Goal: Task Accomplishment & Management: Use online tool/utility

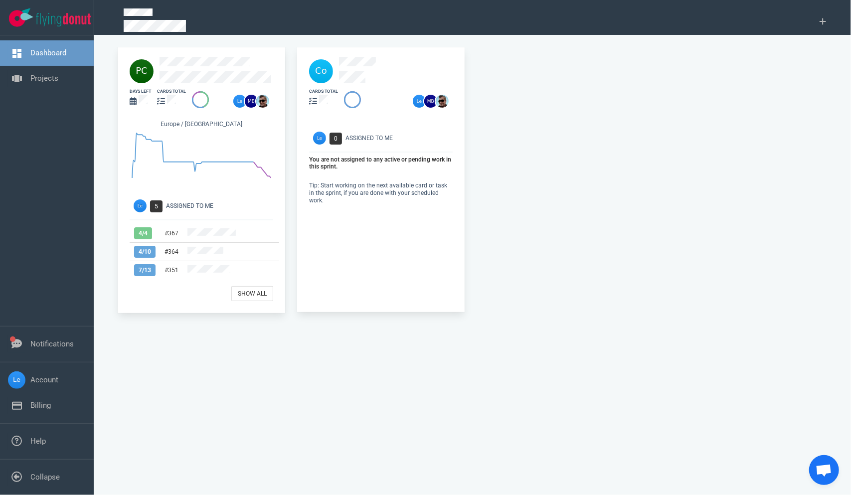
click at [202, 70] on div at bounding box center [220, 71] width 120 height 28
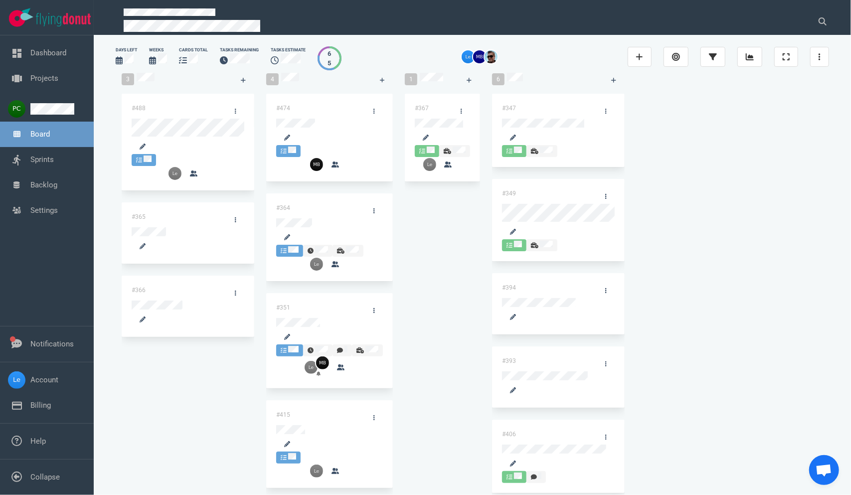
click at [467, 135] on div at bounding box center [442, 132] width 55 height 26
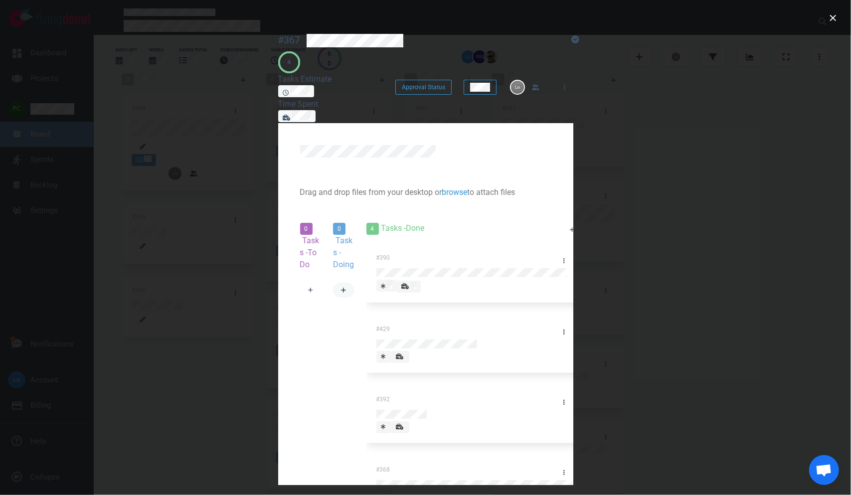
click at [347, 287] on icon at bounding box center [343, 290] width 5 height 6
click at [361, 284] on div "#492" at bounding box center [352, 338] width 18 height 109
click at [408, 280] on div at bounding box center [389, 280] width 93 height 0
click at [406, 247] on div "#492" at bounding box center [447, 273] width 208 height 52
drag, startPoint x: 406, startPoint y: 215, endPoint x: 407, endPoint y: 210, distance: 5.7
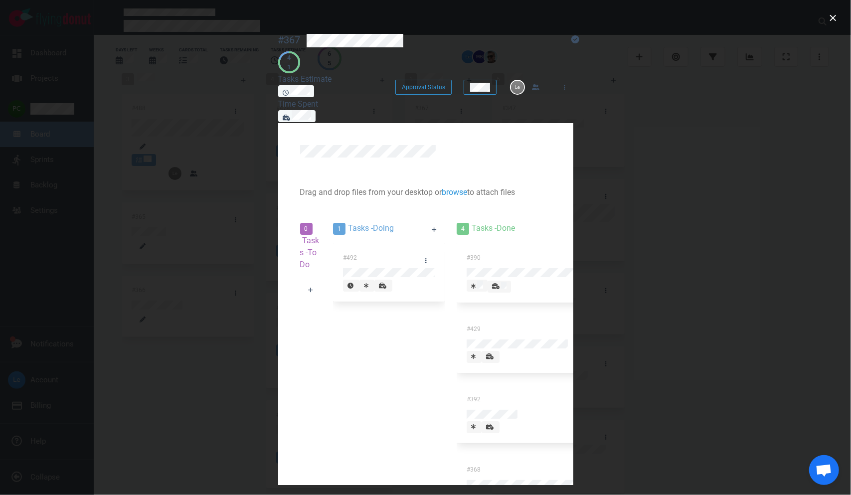
drag, startPoint x: 407, startPoint y: 210, endPoint x: 318, endPoint y: 224, distance: 90.4
click at [348, 283] on icon at bounding box center [351, 286] width 6 height 6
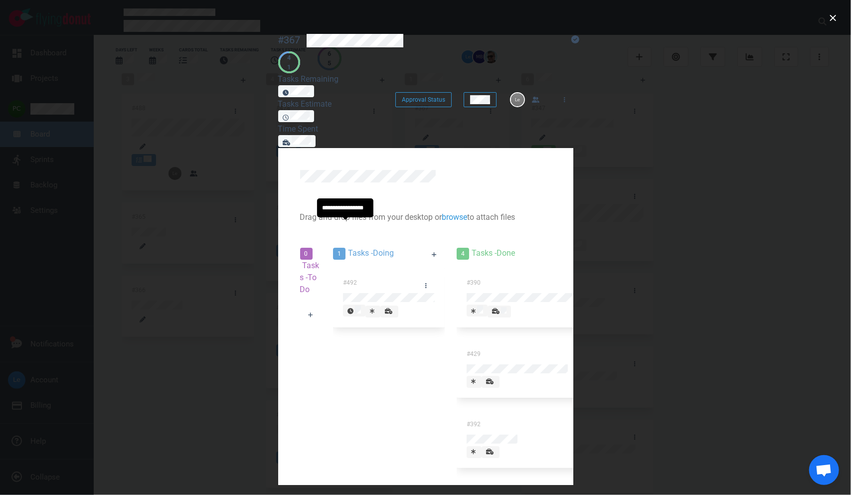
click at [370, 309] on icon at bounding box center [372, 311] width 4 height 5
click at [390, 308] on icon at bounding box center [393, 311] width 7 height 6
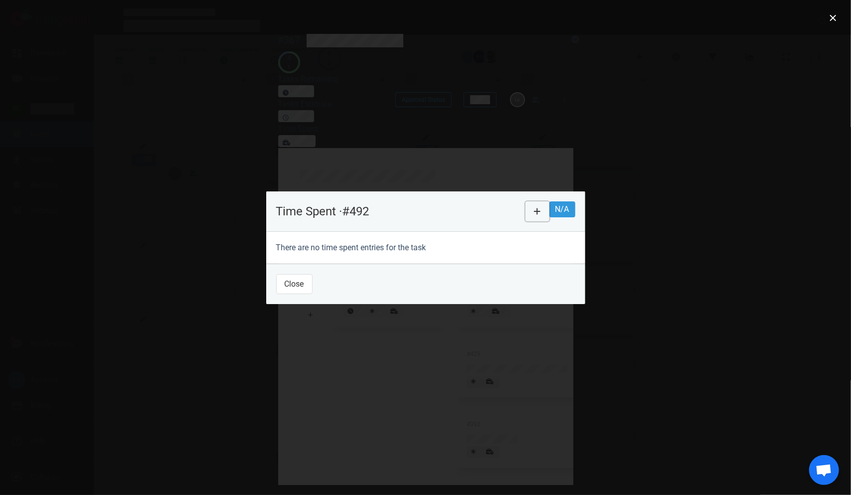
click at [541, 208] on icon at bounding box center [537, 211] width 6 height 6
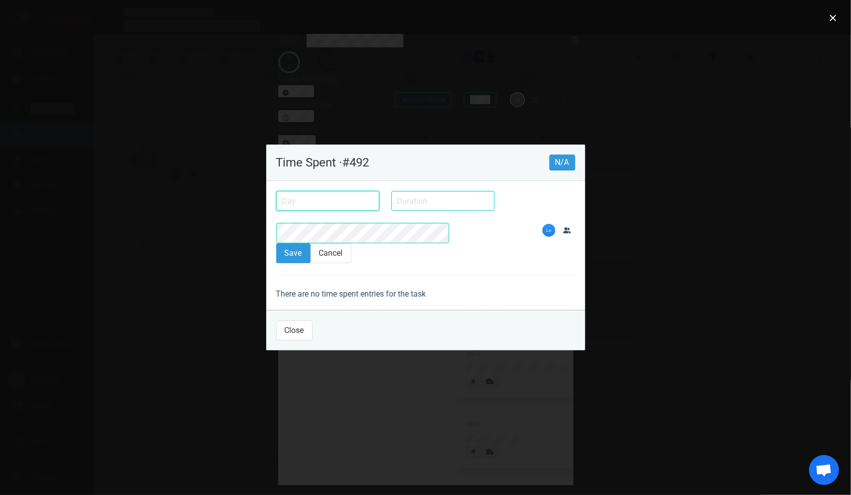
click at [283, 211] on input "text" at bounding box center [327, 201] width 103 height 20
click at [0, 0] on div "1 2 3 4 5 6 7 8 9 10 11 12 13 14 15 16 17 18 19 20 21 22 23 24 25 26 27 28 29 30" at bounding box center [0, 0] width 0 height 0
click at [0, 0] on div "16" at bounding box center [0, 0] width 0 height 0
type input "[DATE]"
click at [391, 211] on input "text" at bounding box center [442, 201] width 103 height 20
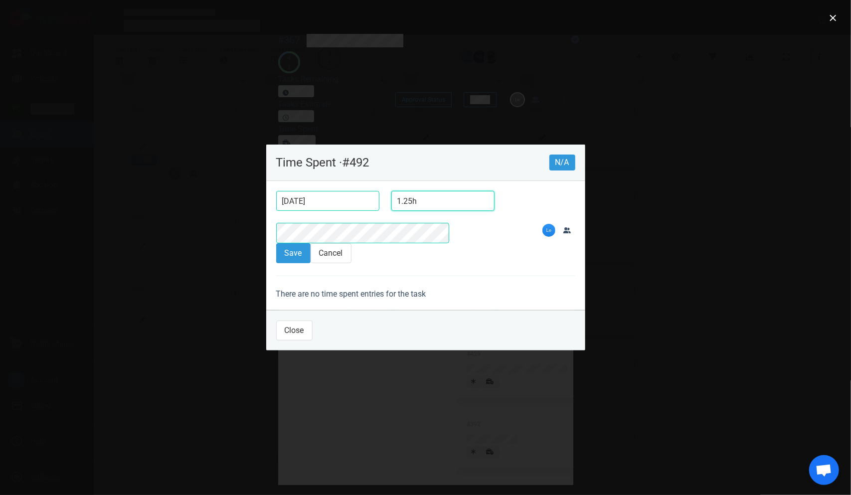
type input "1.25h"
click at [276, 243] on button "Save" at bounding box center [293, 253] width 34 height 20
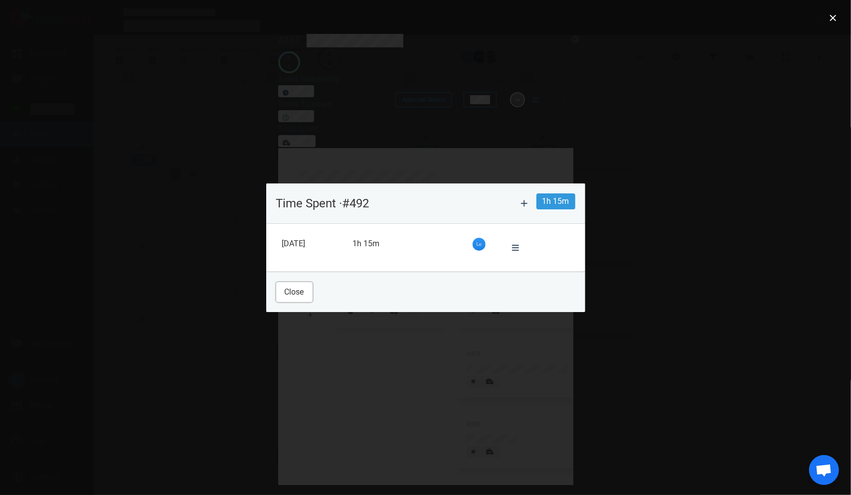
click at [276, 289] on button "Close" at bounding box center [294, 292] width 36 height 20
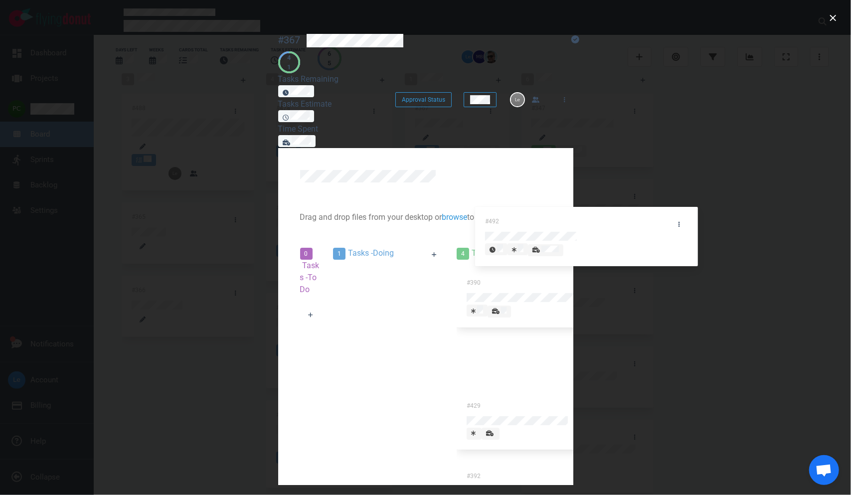
drag, startPoint x: 427, startPoint y: 224, endPoint x: 635, endPoint y: 235, distance: 208.2
click at [558, 241] on div "0 Tasks - To Do 1 Tasks - Doing #492 #492 4 Tasks - Done #390 #429 #392 #368" at bounding box center [425, 431] width 263 height 381
